Goal: Information Seeking & Learning: Learn about a topic

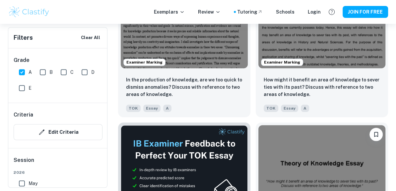
scroll to position [283, 0]
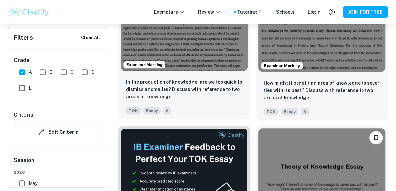
click at [180, 41] on img at bounding box center [184, 22] width 127 height 95
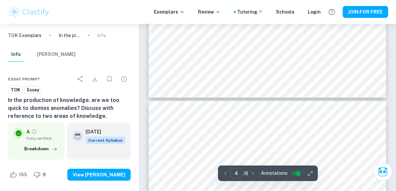
type input "5"
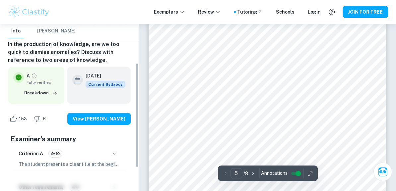
scroll to position [64, 0]
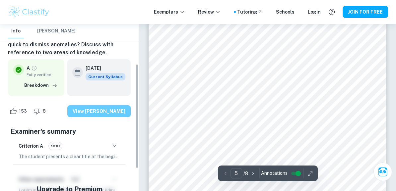
click at [106, 112] on button "View [PERSON_NAME]" at bounding box center [98, 111] width 63 height 12
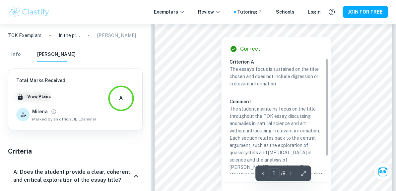
scroll to position [0, 0]
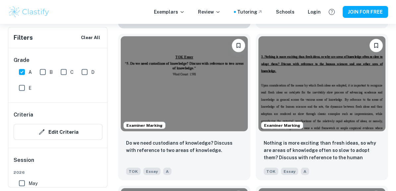
scroll to position [834, 0]
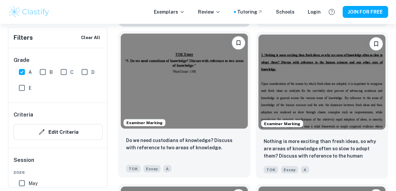
click at [211, 94] on img at bounding box center [184, 81] width 127 height 95
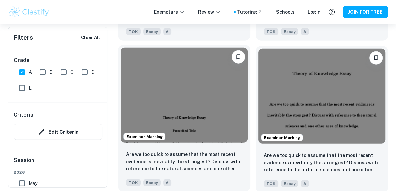
scroll to position [1125, 0]
